Goal: Find specific page/section: Find specific page/section

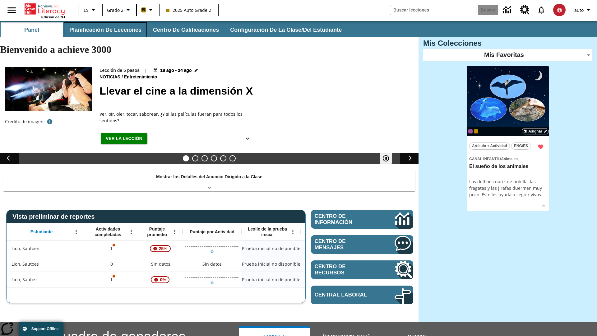
click at [104, 30] on button "Planificación de lecciones" at bounding box center [105, 29] width 83 height 15
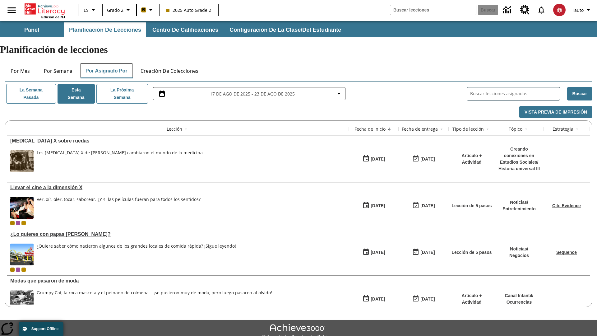
click at [107, 63] on button "Por asignado por" at bounding box center [107, 70] width 52 height 15
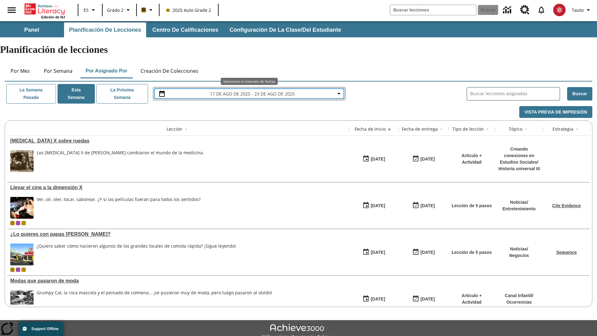
click at [249, 91] on span "17 de ago de 2025 - 23 de ago de 2025" at bounding box center [252, 94] width 85 height 7
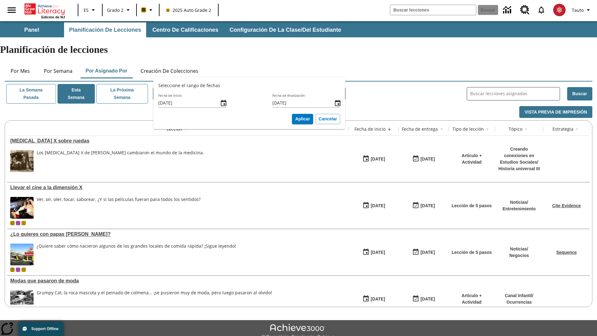
click at [224, 103] on icon "Fecha de inicio, Selecciona una fecha, agosto 17, 2025, Seleccionada" at bounding box center [224, 103] width 6 height 6
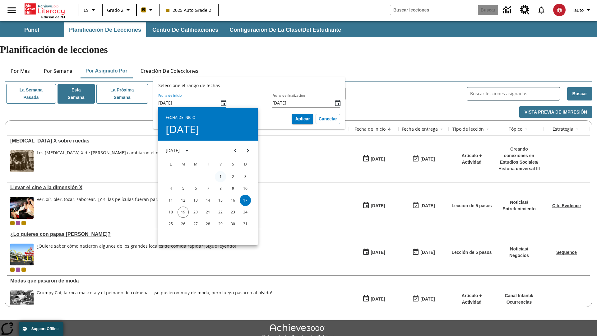
click at [221, 176] on button "1" at bounding box center [220, 176] width 11 height 11
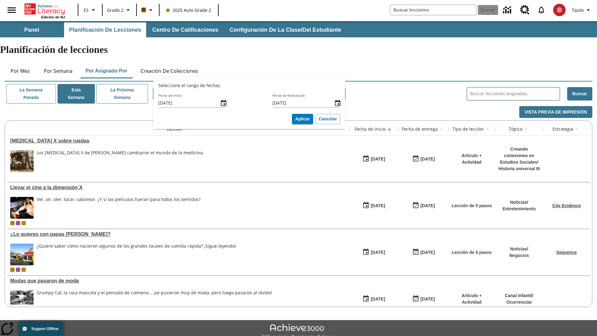
type input "[DATE]"
